Goal: Task Accomplishment & Management: Manage account settings

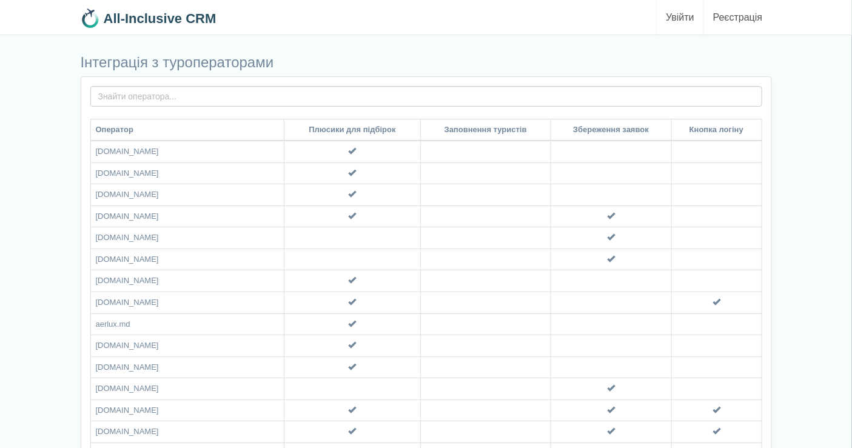
click at [676, 13] on link "Увійти" at bounding box center [679, 17] width 47 height 35
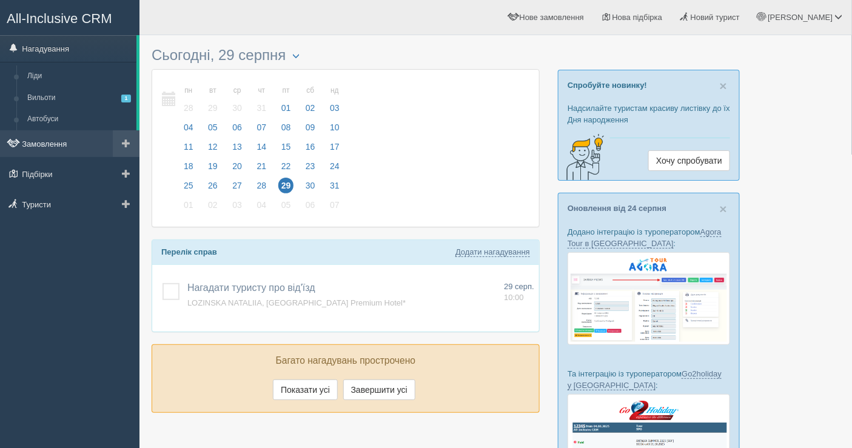
click at [64, 135] on link "Замовлення" at bounding box center [69, 143] width 139 height 27
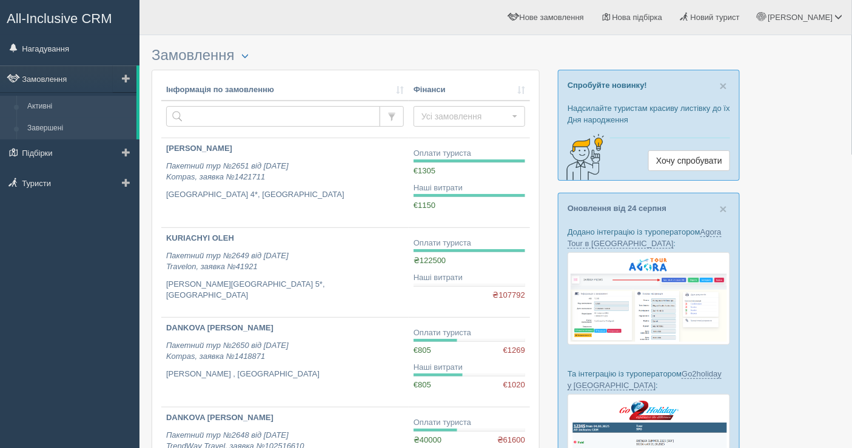
click at [56, 125] on link "Завершені" at bounding box center [79, 129] width 115 height 22
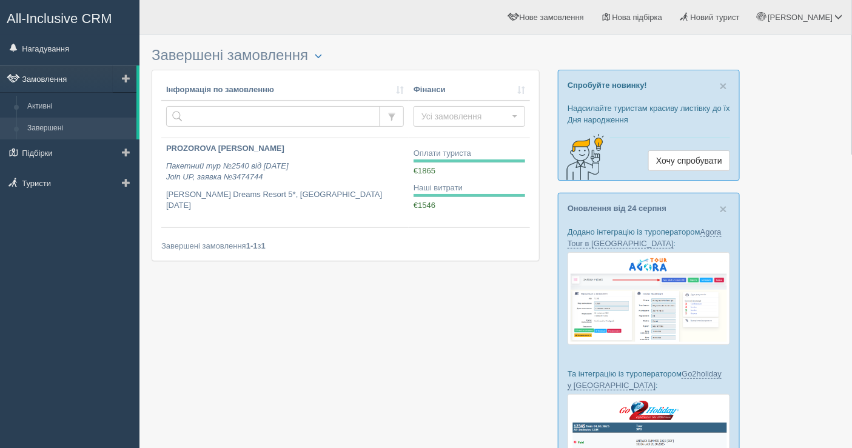
click at [67, 74] on link "Замовлення" at bounding box center [68, 78] width 136 height 27
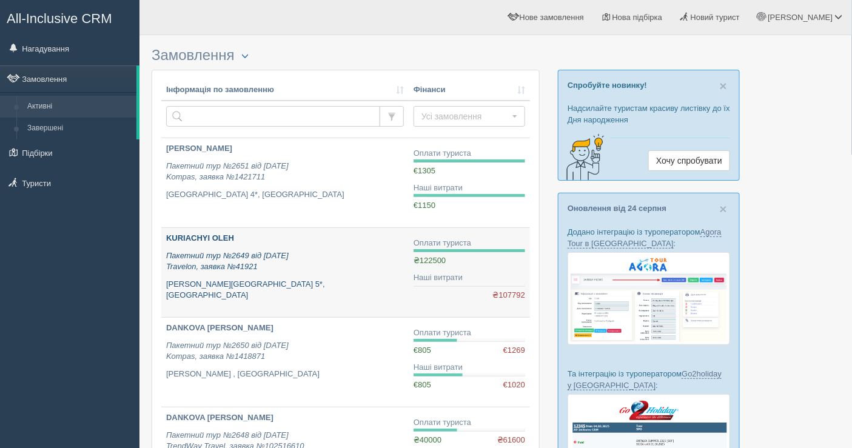
click at [310, 259] on p "Пакетний тур №2649 від 23.08.2025 Travelon, заявка №41921" at bounding box center [285, 261] width 238 height 22
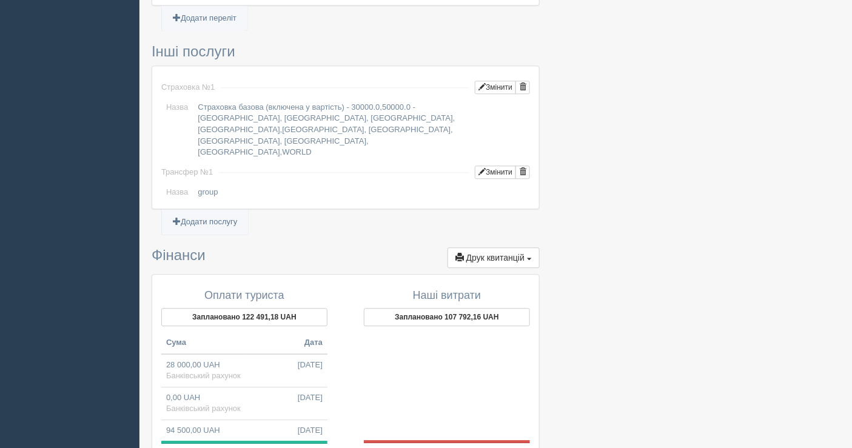
scroll to position [942, 0]
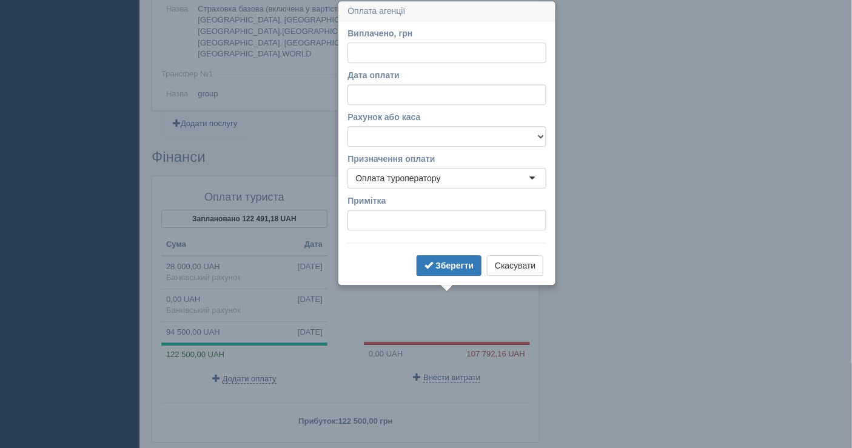
scroll to position [1025, 0]
click at [410, 89] on input "Дата оплати" at bounding box center [446, 94] width 199 height 21
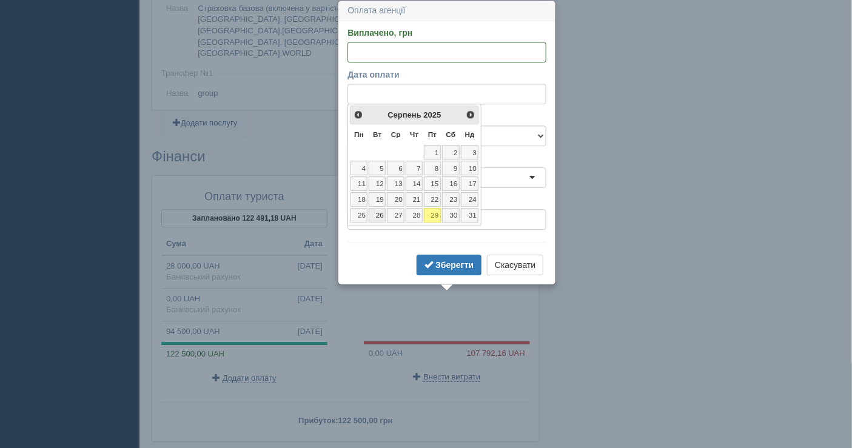
click at [376, 211] on link "26" at bounding box center [376, 215] width 17 height 15
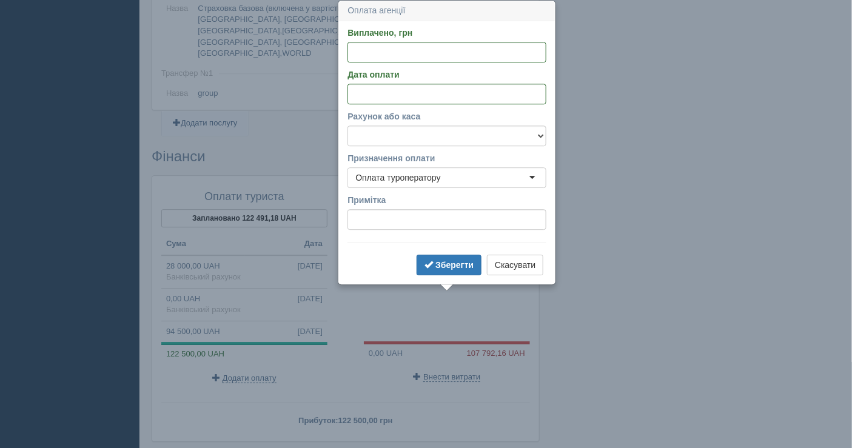
click at [401, 122] on div "Рахунок або каса Банківський рахунок Готівкова каса" at bounding box center [446, 128] width 199 height 36
click at [404, 130] on select "Банківський рахунок Готівкова каса" at bounding box center [446, 135] width 199 height 21
select select "1598"
click at [347, 125] on select "Банківський рахунок Готівкова каса" at bounding box center [446, 135] width 199 height 21
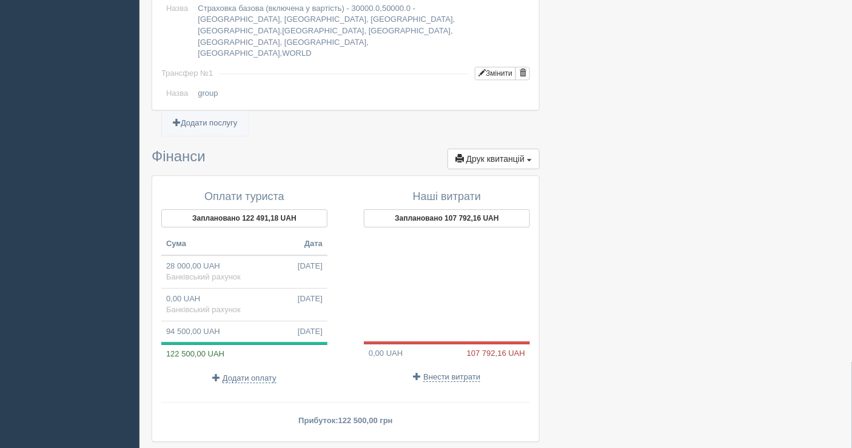
click at [447, 372] on span "Внести витрати" at bounding box center [451, 377] width 57 height 10
select select
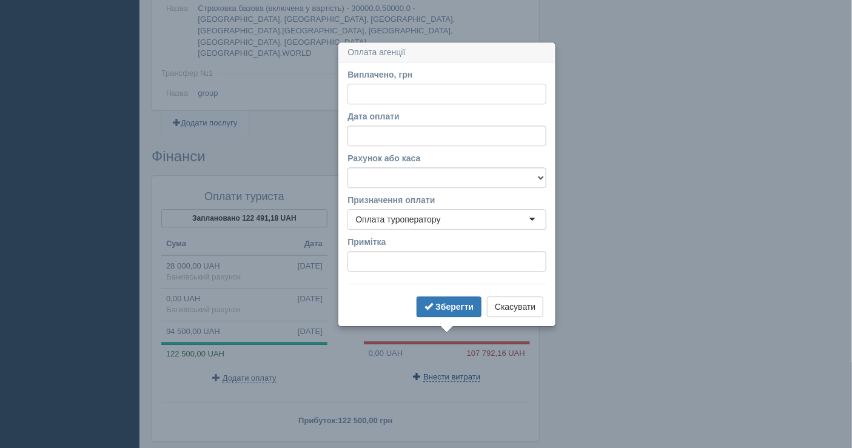
scroll to position [1067, 0]
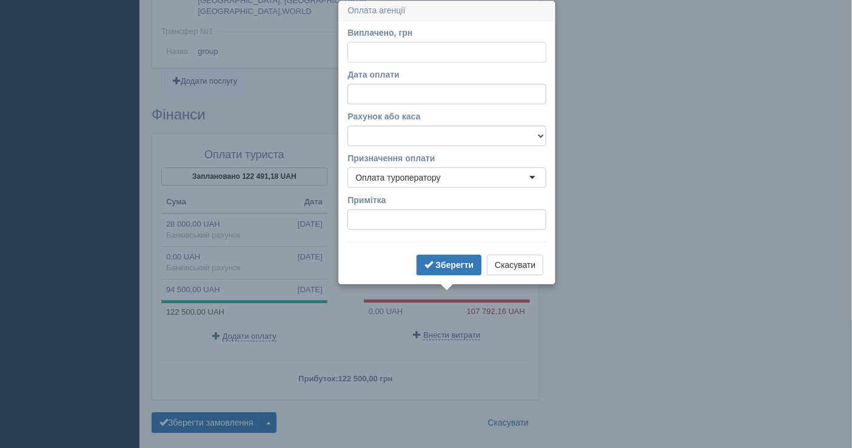
paste input "107792.16"
type input "107792.16"
click at [398, 88] on input "Дата оплати" at bounding box center [446, 94] width 199 height 21
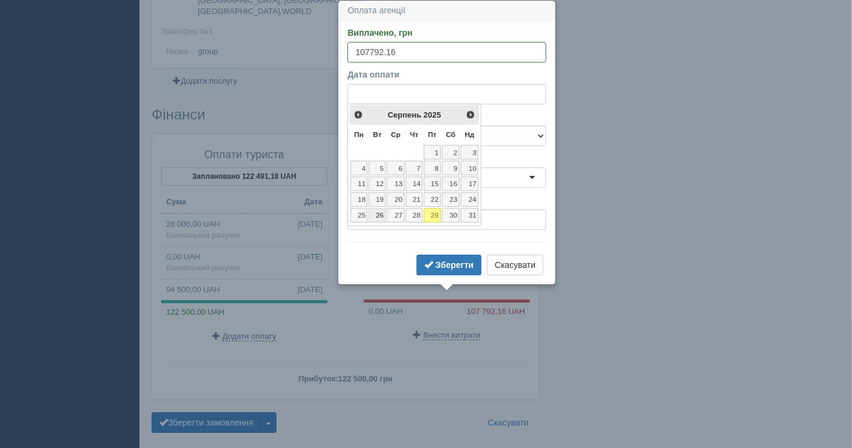
click at [381, 211] on link "26" at bounding box center [376, 215] width 17 height 15
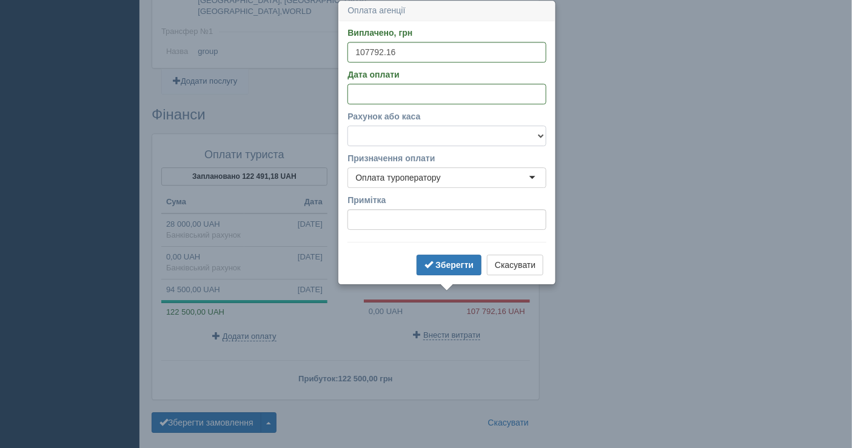
click at [442, 133] on select "Банківський рахунок Готівкова каса" at bounding box center [446, 135] width 199 height 21
select select "1598"
click at [347, 125] on select "Банківський рахунок Готівкова каса" at bounding box center [446, 135] width 199 height 21
click at [437, 262] on b "Зберегти" at bounding box center [454, 265] width 38 height 10
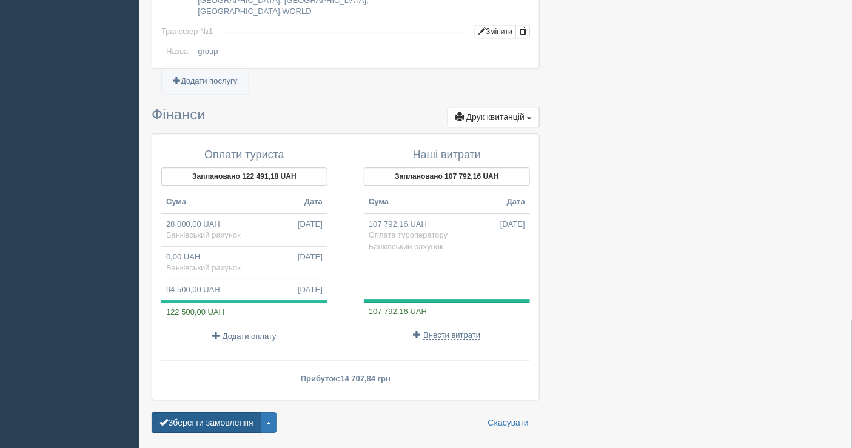
click at [213, 412] on button "Зберегти замовлення" at bounding box center [207, 422] width 110 height 21
